Goal: Task Accomplishment & Management: Manage account settings

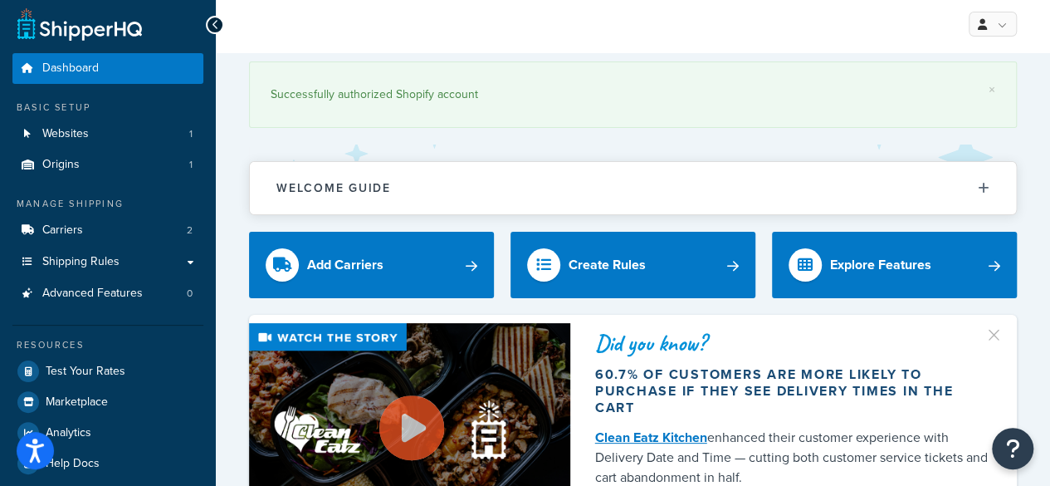
scroll to position [12, 0]
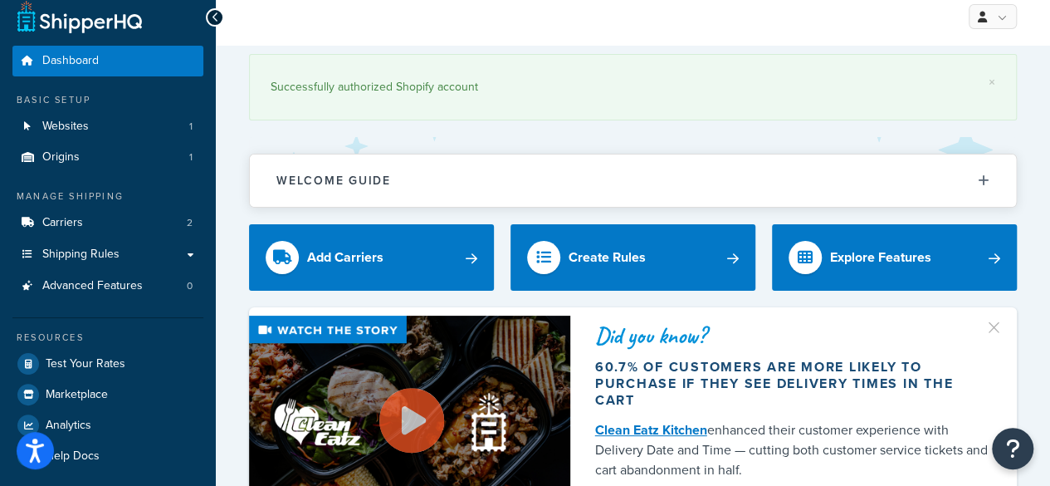
drag, startPoint x: 239, startPoint y: 130, endPoint x: 243, endPoint y: 170, distance: 40.1
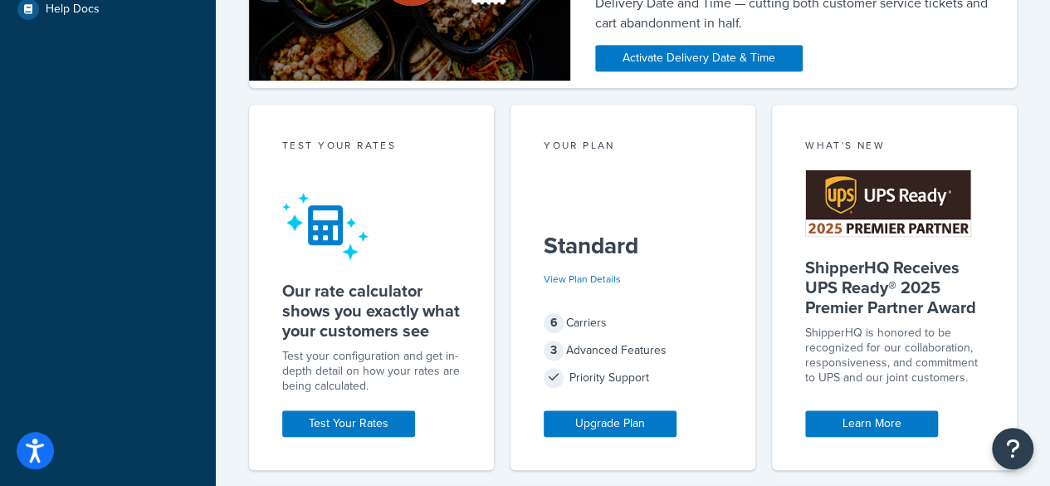
scroll to position [0, 0]
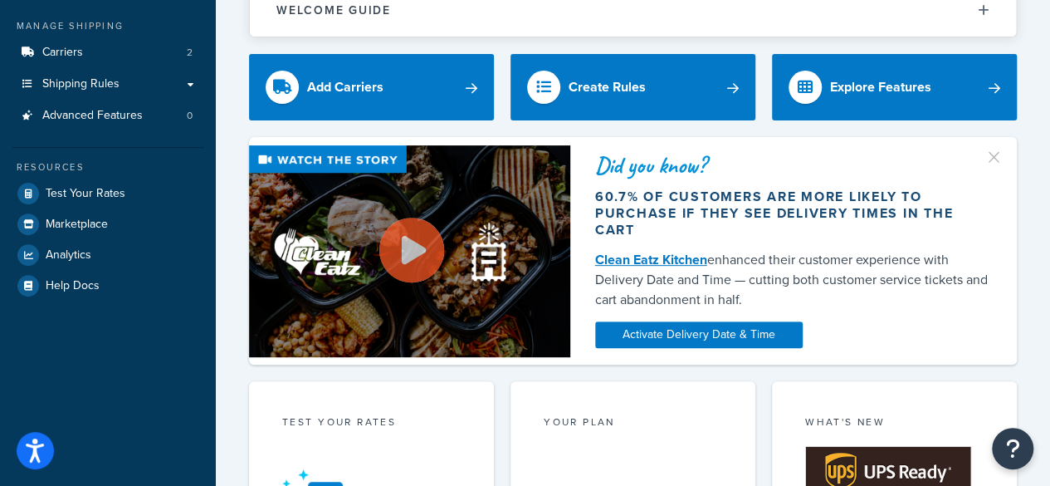
drag, startPoint x: 198, startPoint y: 110, endPoint x: 215, endPoint y: 235, distance: 125.8
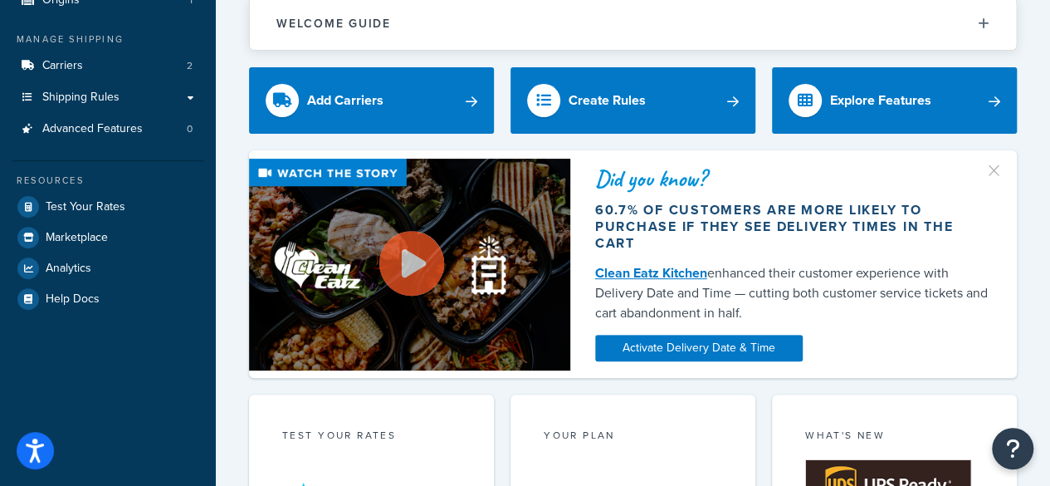
scroll to position [153, 0]
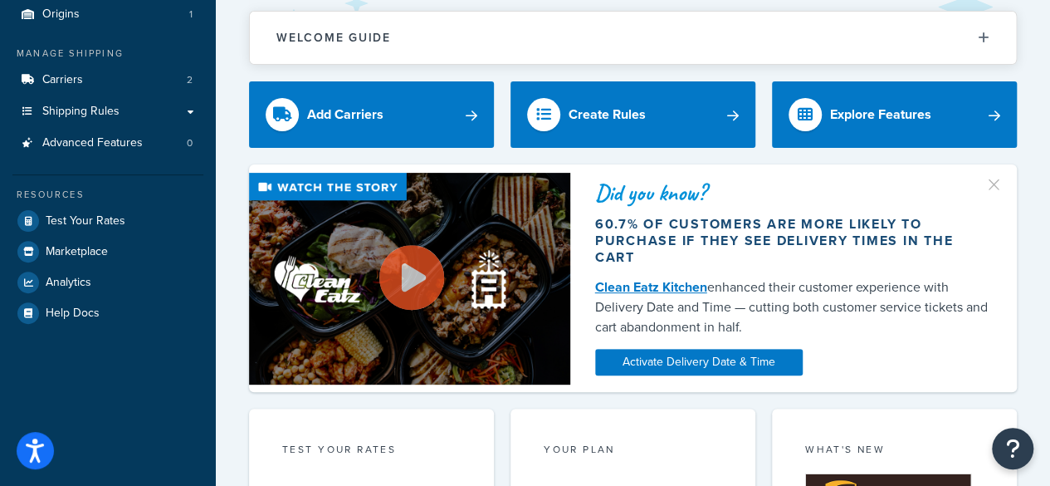
drag, startPoint x: 158, startPoint y: 369, endPoint x: 153, endPoint y: 317, distance: 51.7
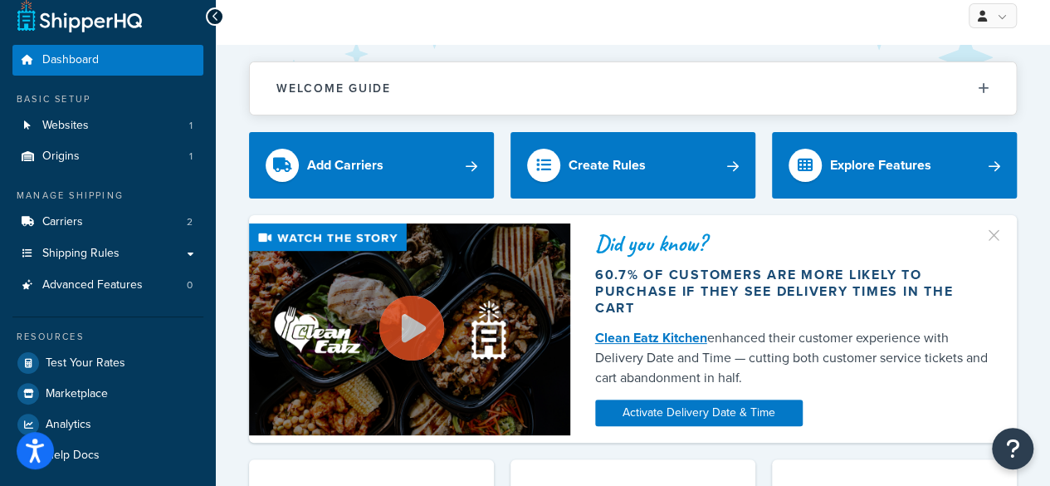
scroll to position [0, 0]
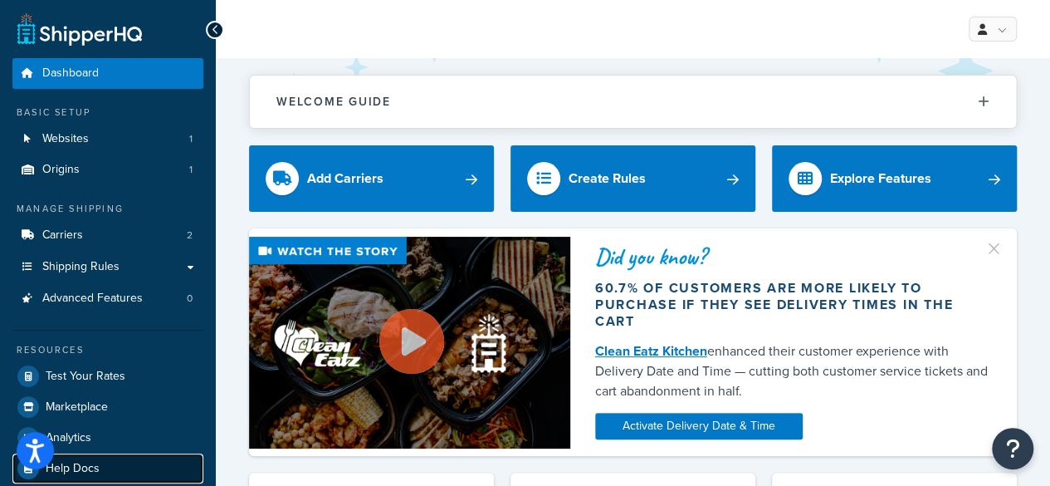
click at [123, 468] on link "Help Docs" at bounding box center [107, 468] width 191 height 30
click at [108, 216] on div "Manage Shipping Carriers 2 Shipping Rules Shipping Rules All Shipping Rules 0 S…" at bounding box center [107, 257] width 191 height 111
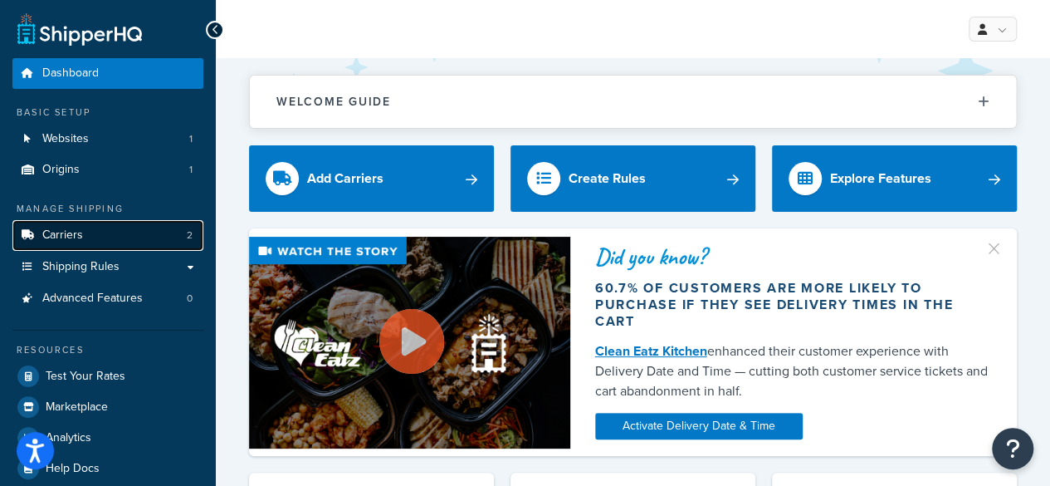
click at [108, 223] on link "Carriers 2" at bounding box center [107, 235] width 191 height 31
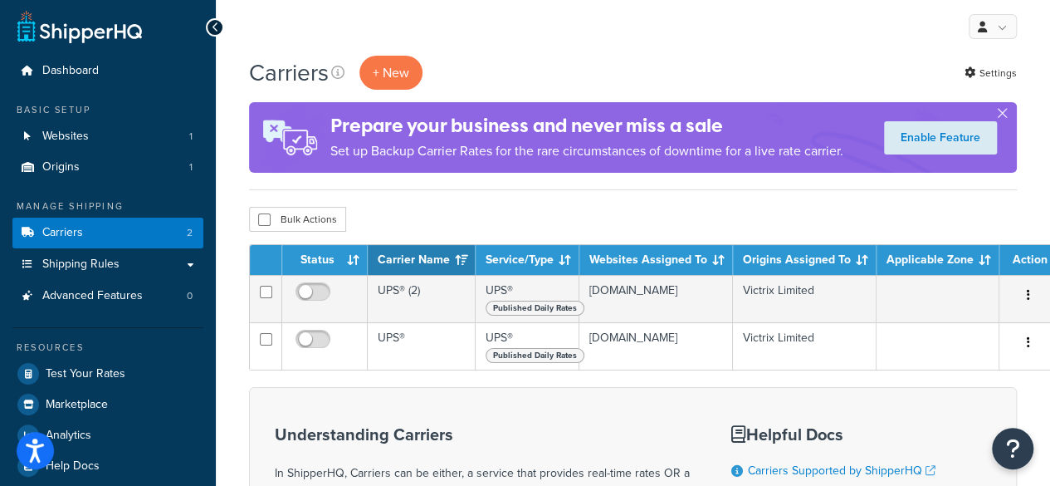
drag, startPoint x: 669, startPoint y: 380, endPoint x: 842, endPoint y: 413, distance: 175.7
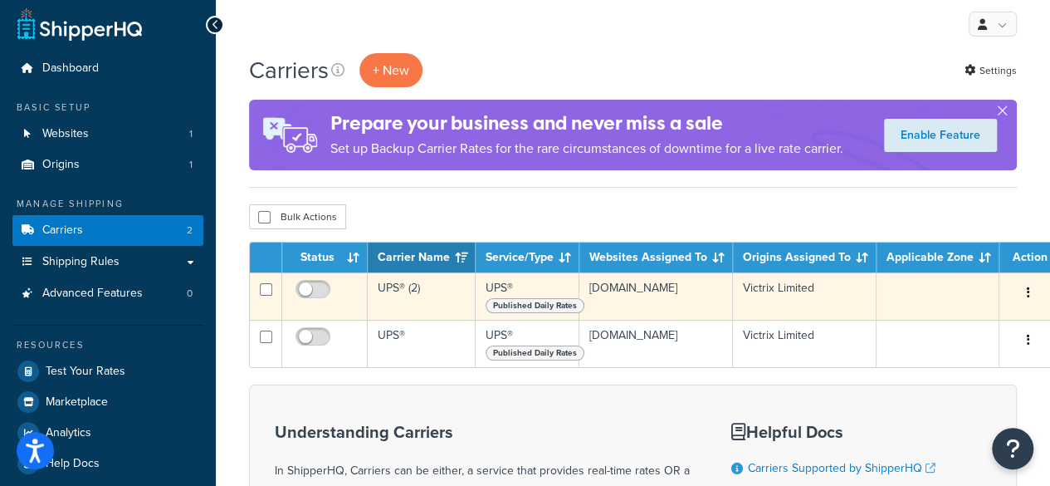
click at [1020, 290] on button "button" at bounding box center [1028, 293] width 23 height 27
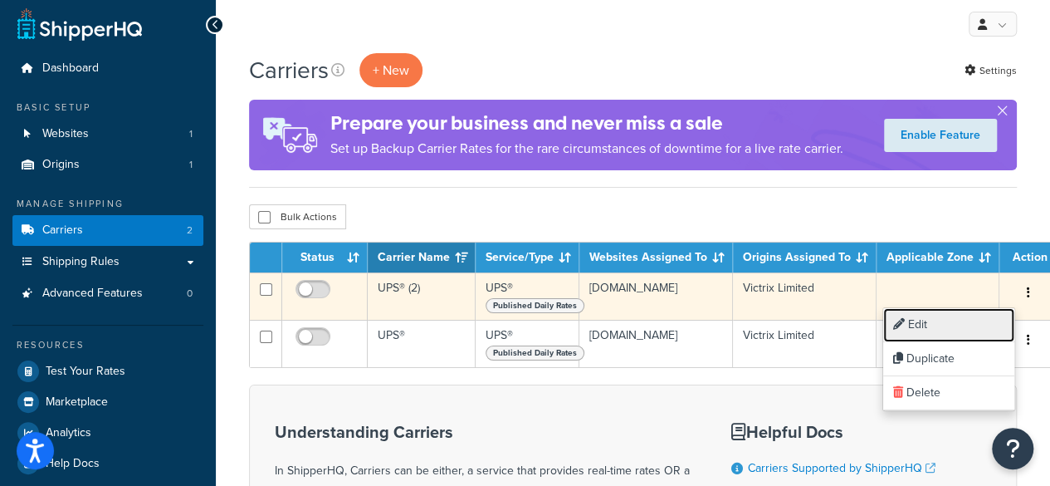
click at [953, 318] on link "Edit" at bounding box center [949, 325] width 131 height 34
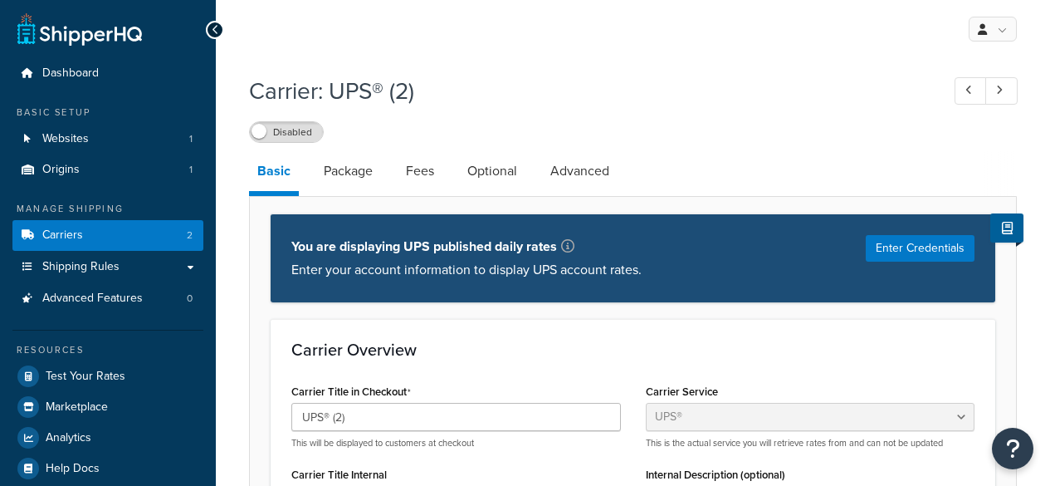
select select "ups"
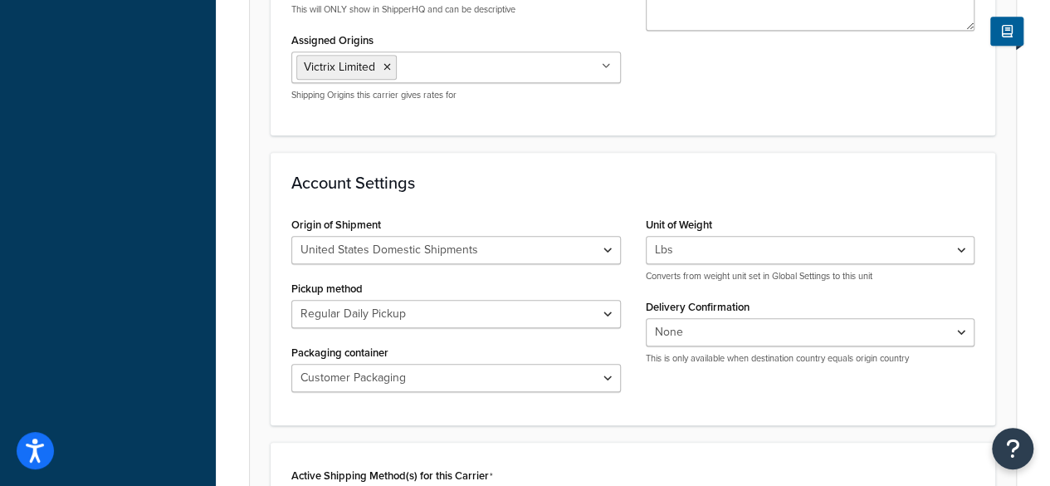
scroll to position [519, 0]
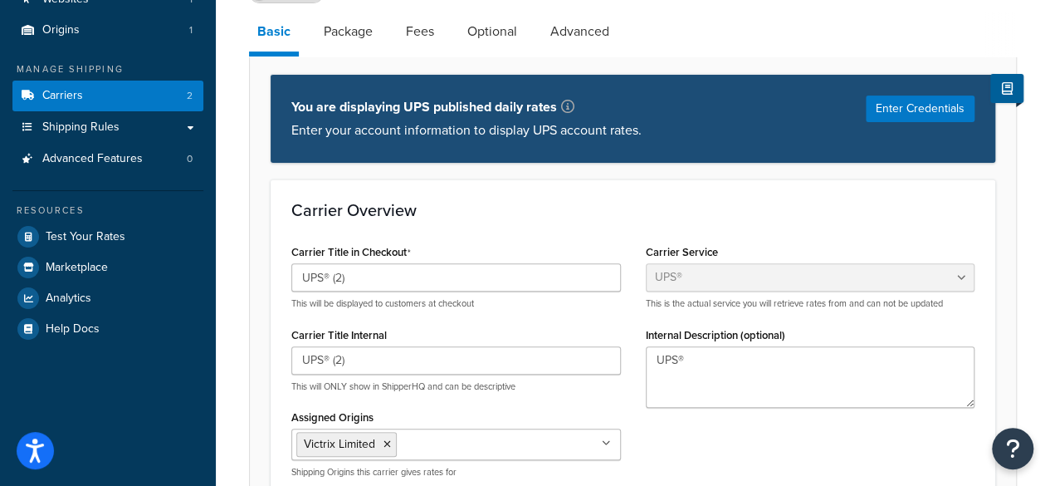
drag, startPoint x: 491, startPoint y: 135, endPoint x: 508, endPoint y: 32, distance: 103.6
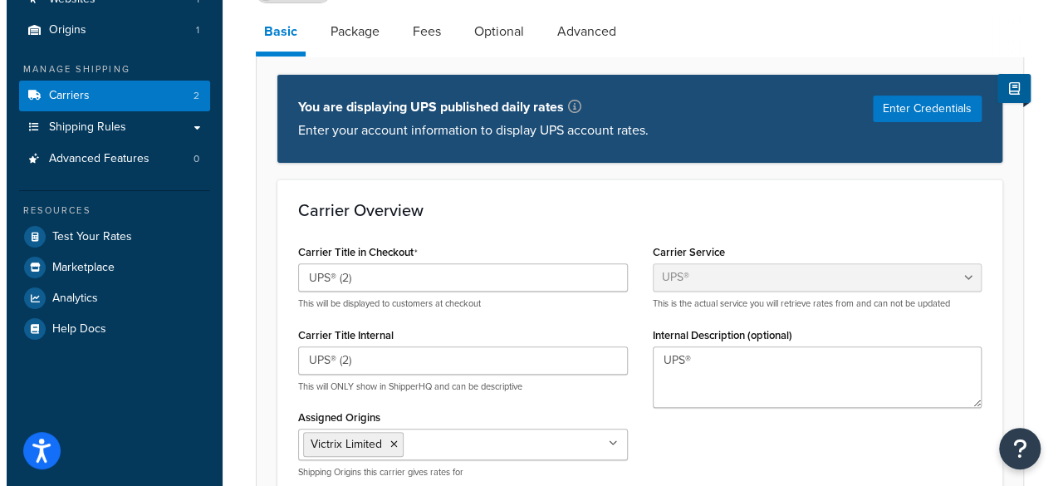
scroll to position [80, 0]
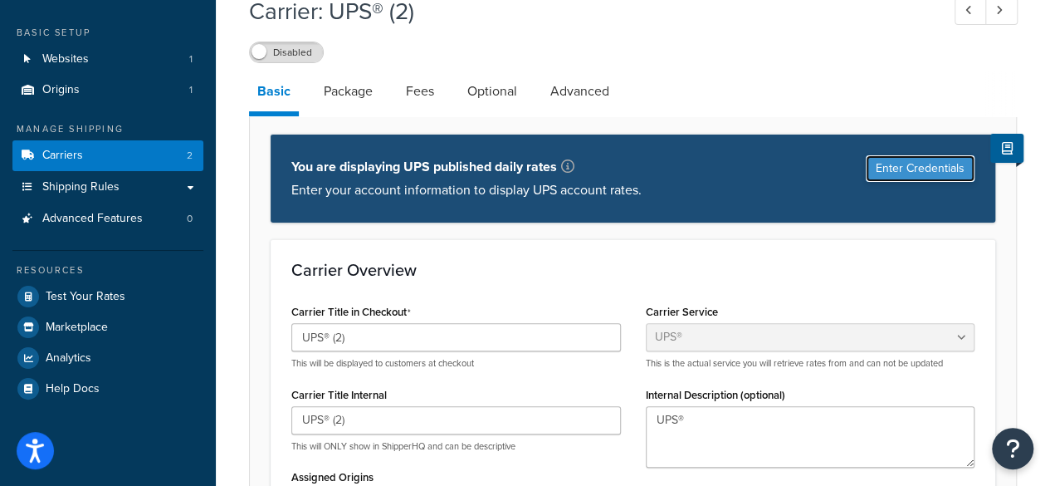
click at [907, 170] on button "Enter Credentials" at bounding box center [920, 168] width 109 height 27
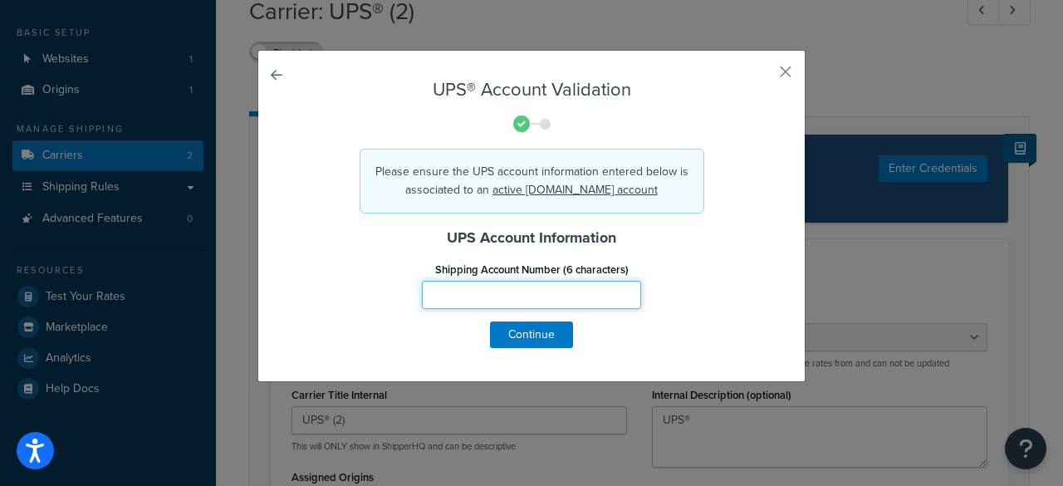
click at [545, 297] on input "Shipping Account Number (6 characters)" at bounding box center [531, 295] width 219 height 28
type input "A66R64"
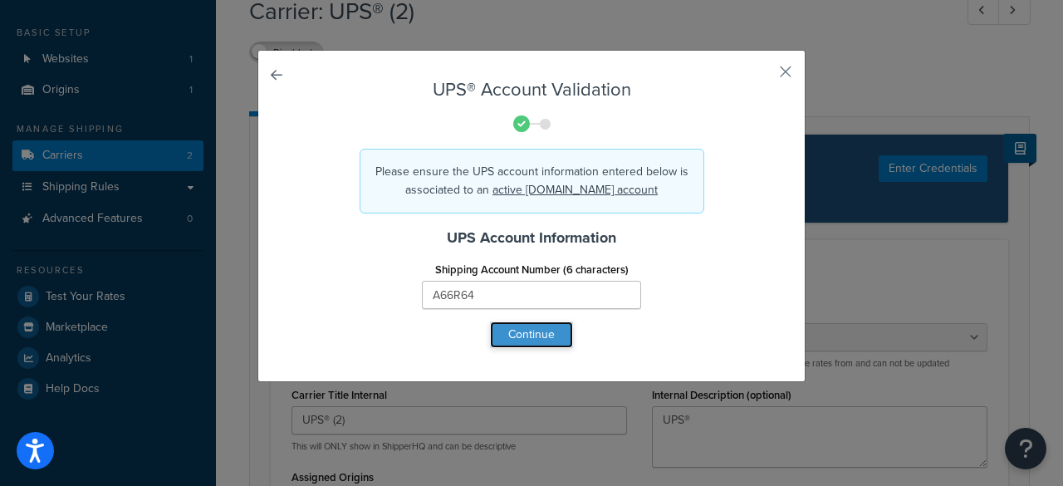
click at [541, 338] on button "Continue" at bounding box center [531, 334] width 83 height 27
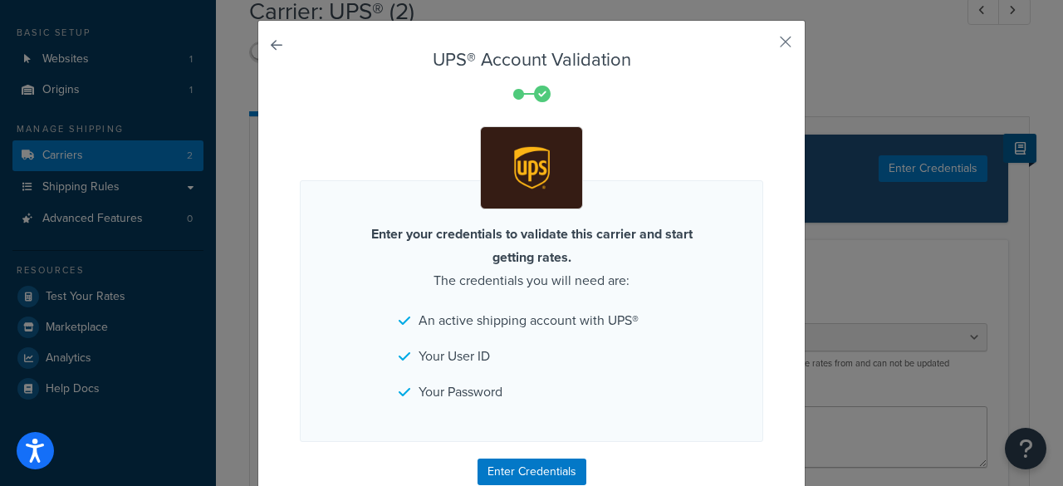
drag, startPoint x: 599, startPoint y: 282, endPoint x: 632, endPoint y: 398, distance: 120.1
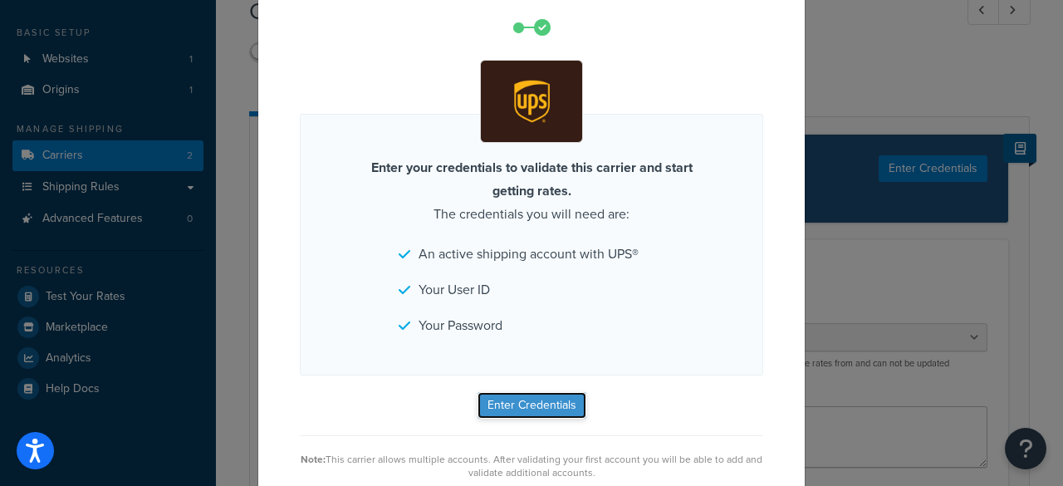
click at [567, 408] on button "Enter Credentials" at bounding box center [531, 405] width 109 height 27
click at [497, 403] on button "Enter Credentials" at bounding box center [531, 405] width 109 height 27
